Goal: Information Seeking & Learning: Understand process/instructions

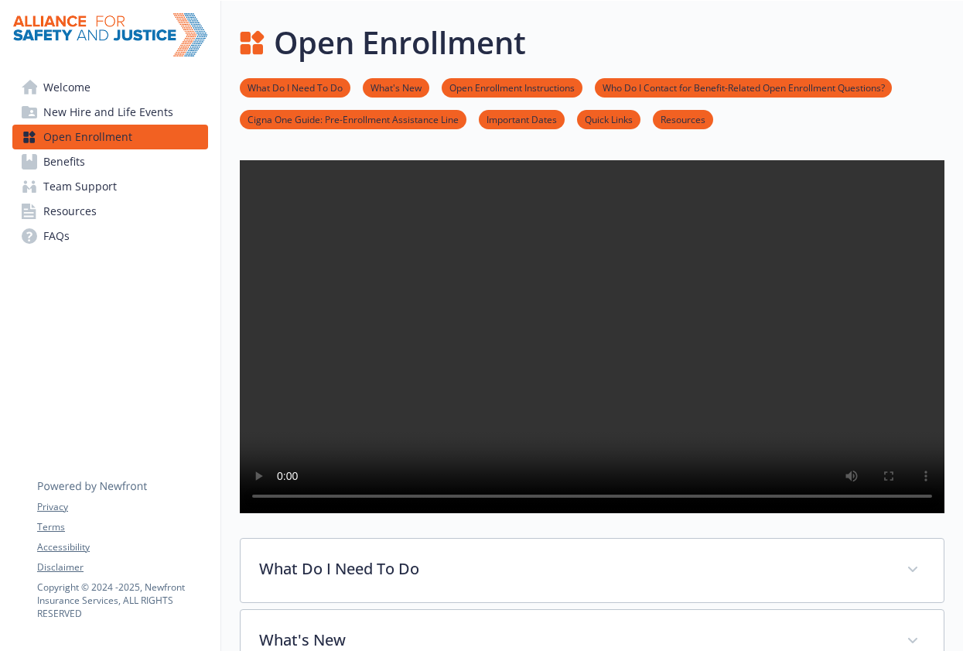
scroll to position [1697, 0]
